Goal: Task Accomplishment & Management: Use online tool/utility

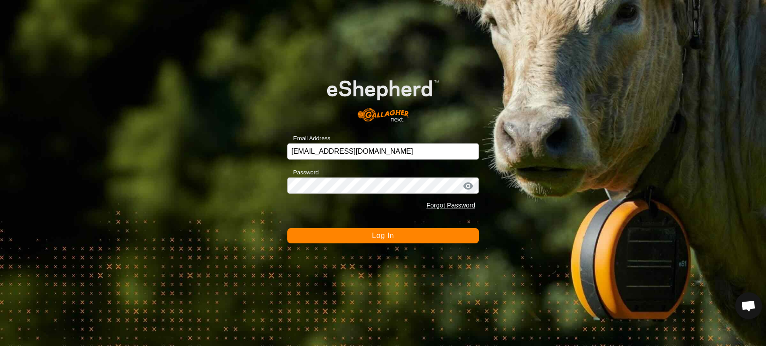
click at [364, 240] on button "Log In" at bounding box center [383, 235] width 192 height 15
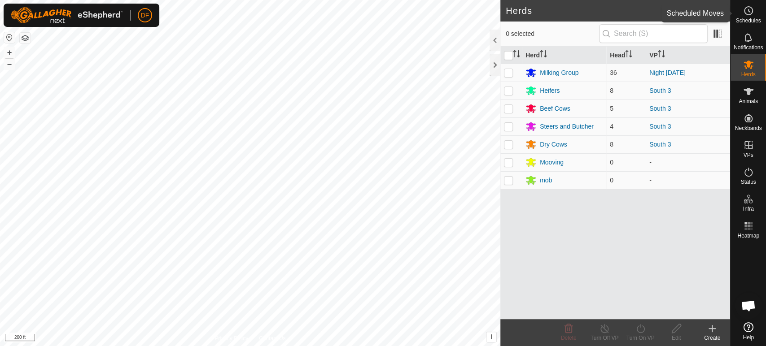
click at [756, 14] on div "Schedules" at bounding box center [747, 13] width 35 height 27
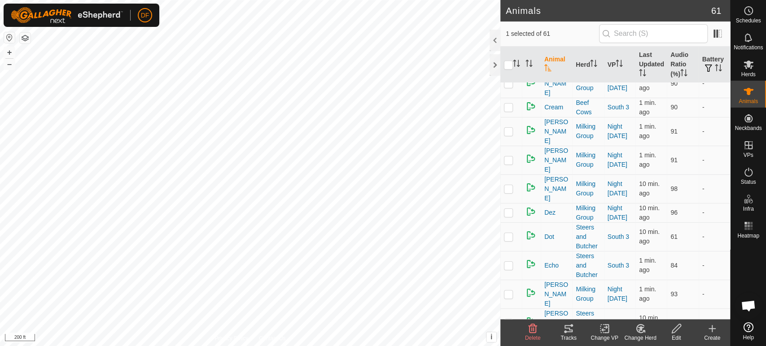
scroll to position [287, 0]
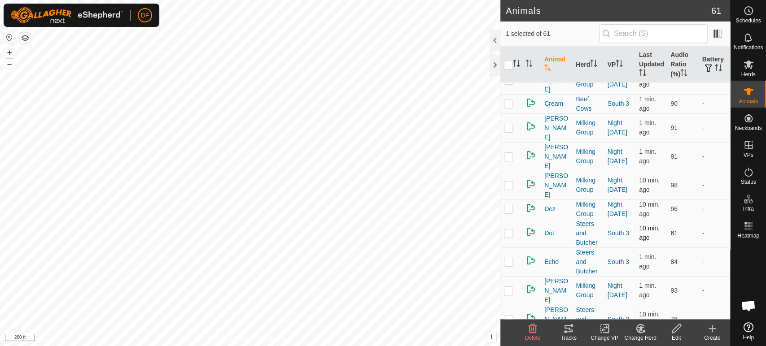
click at [509, 230] on p-checkbox at bounding box center [508, 233] width 9 height 7
click at [567, 335] on div "Tracks" at bounding box center [568, 338] width 36 height 8
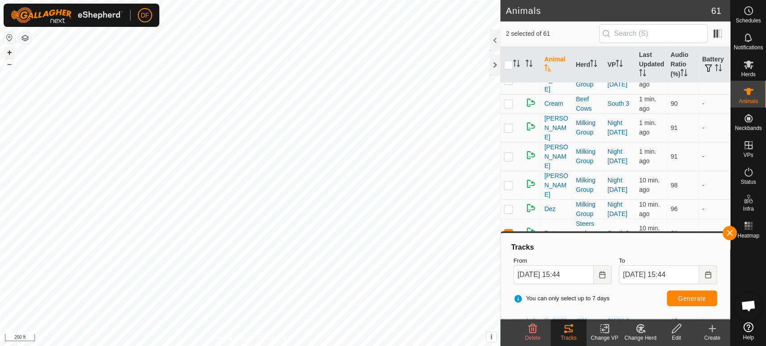
click at [7, 50] on button "+" at bounding box center [9, 52] width 11 height 11
click at [13, 67] on button "–" at bounding box center [9, 64] width 11 height 11
click at [728, 237] on button "button" at bounding box center [729, 233] width 14 height 14
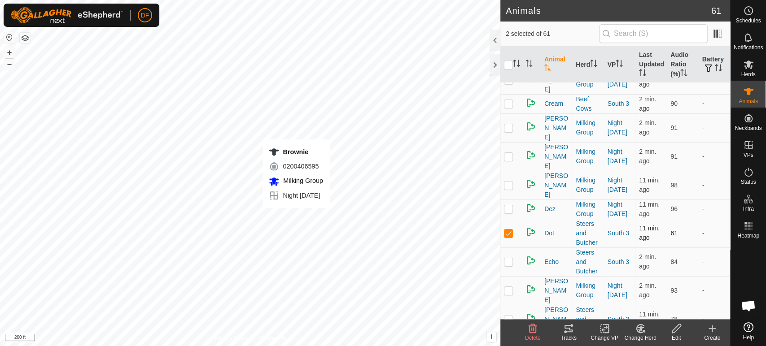
click at [510, 219] on td at bounding box center [511, 233] width 22 height 29
checkbox input "false"
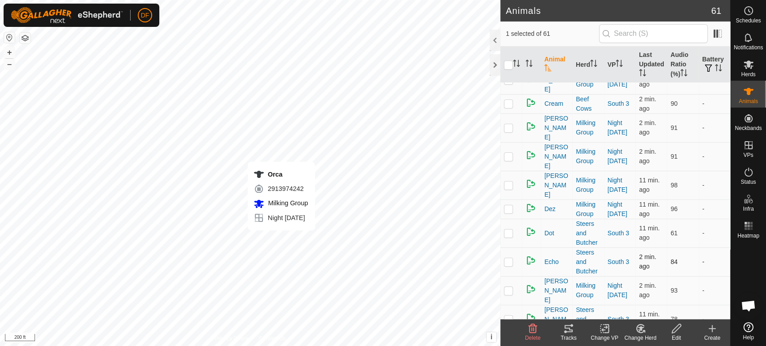
checkbox input "false"
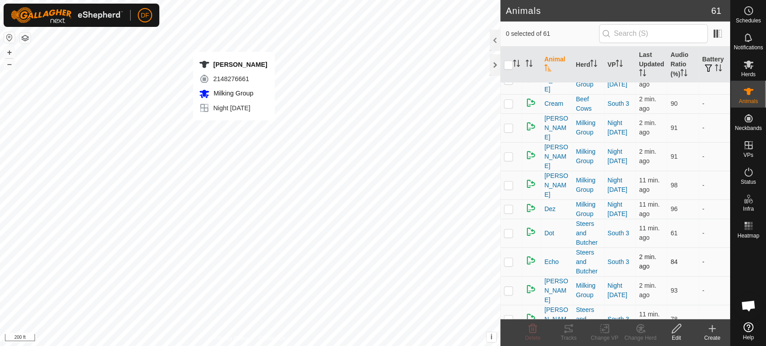
checkbox input "true"
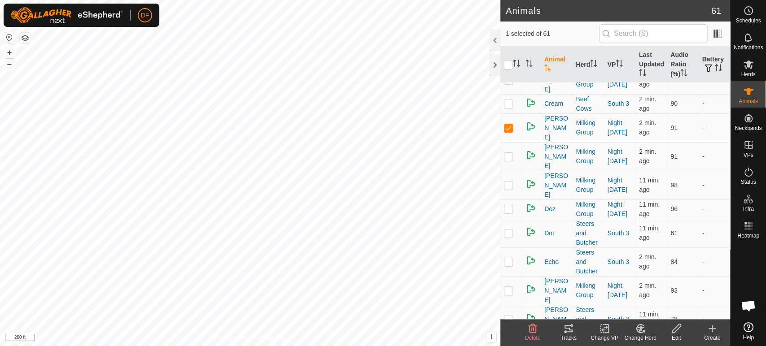
click at [506, 153] on p-checkbox at bounding box center [508, 156] width 9 height 7
checkbox input "true"
click at [564, 331] on icon at bounding box center [568, 328] width 11 height 11
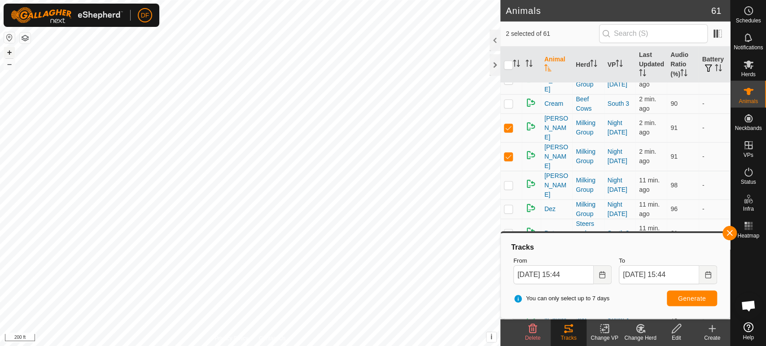
click at [11, 52] on button "+" at bounding box center [9, 52] width 11 height 11
